Goal: Navigation & Orientation: Find specific page/section

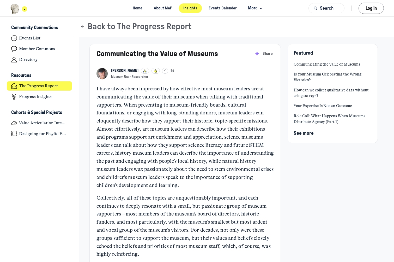
click at [24, 9] on icon "Main navigation bar" at bounding box center [24, 9] width 5 height 3
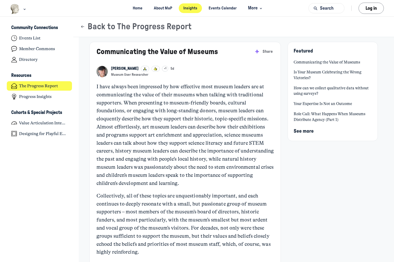
click at [304, 131] on span "See more" at bounding box center [304, 131] width 20 height 5
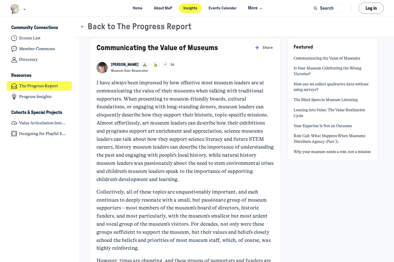
scroll to position [0, 0]
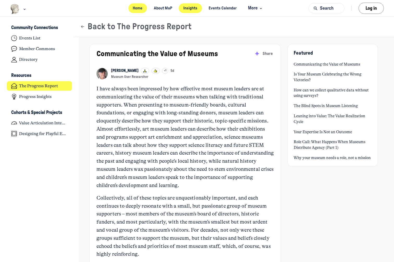
click at [136, 9] on link "Home" at bounding box center [137, 8] width 19 height 10
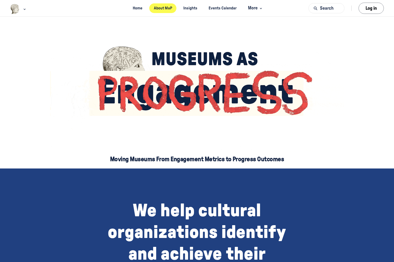
click at [167, 8] on link "About MaP" at bounding box center [162, 8] width 27 height 10
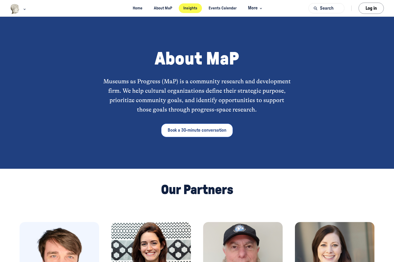
click at [194, 8] on link "Insights" at bounding box center [190, 8] width 23 height 10
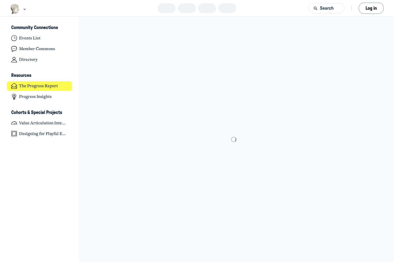
scroll to position [1763, 1025]
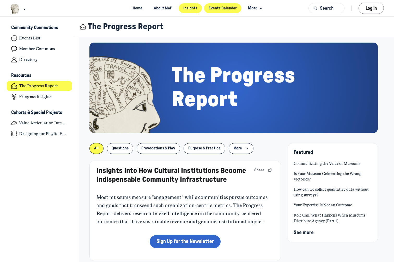
drag, startPoint x: 225, startPoint y: 8, endPoint x: 222, endPoint y: 12, distance: 4.6
click at [225, 8] on link "Events Calendar" at bounding box center [222, 8] width 37 height 10
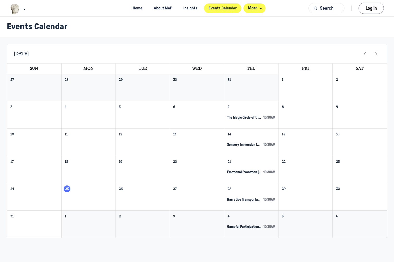
click at [256, 8] on span "More" at bounding box center [255, 8] width 15 height 7
click at [293, 27] on h1 "Events Calendar" at bounding box center [195, 27] width 376 height 10
click at [260, 7] on icon "Main navigation bar" at bounding box center [260, 8] width 5 height 3
click at [252, 24] on link "Contact" at bounding box center [248, 25] width 26 height 10
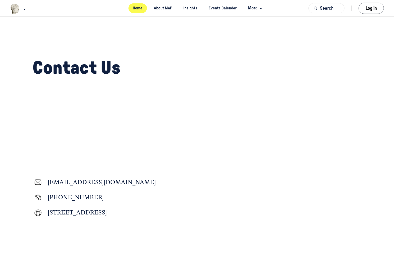
click at [140, 8] on link "Home" at bounding box center [137, 8] width 19 height 10
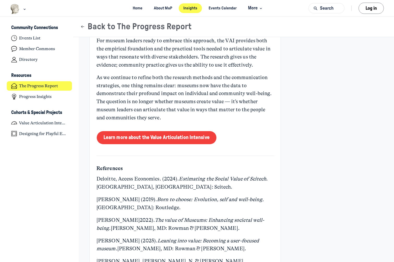
scroll to position [1922, 0]
click at [146, 131] on link "Learn more about the Value Articulation Intensive" at bounding box center [157, 137] width 120 height 13
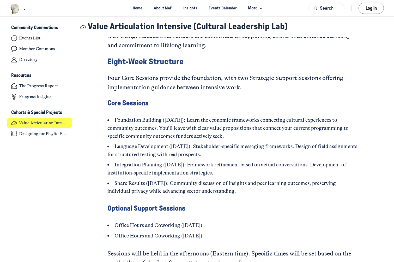
scroll to position [734, 0]
